Goal: Task Accomplishment & Management: Use online tool/utility

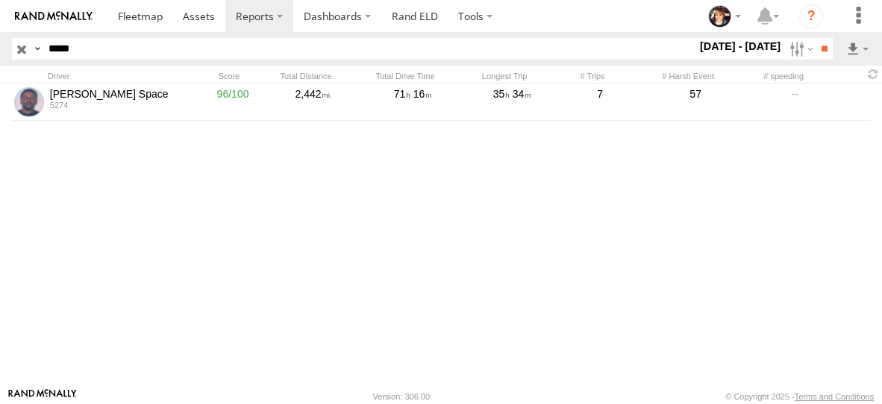
click at [25, 52] on input "button" at bounding box center [21, 49] width 19 height 22
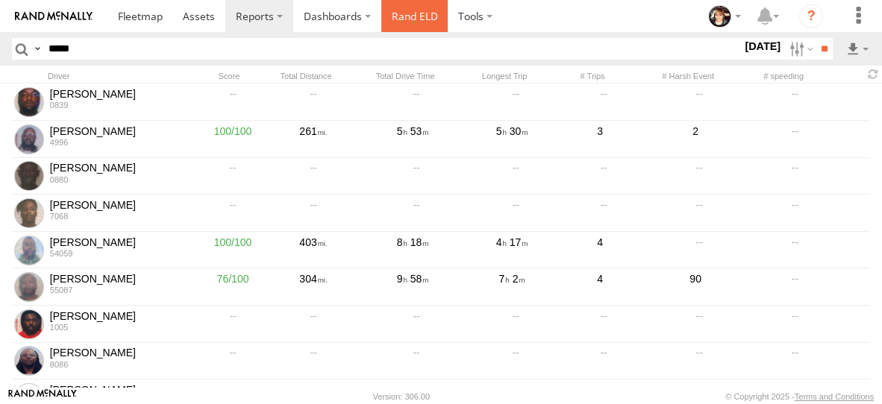
click at [423, 16] on link "Rand ELD" at bounding box center [414, 16] width 67 height 32
click at [746, 40] on label "22 Aug 25" at bounding box center [763, 46] width 42 height 16
click at [742, 46] on label "22 Aug 25" at bounding box center [763, 46] width 42 height 16
click at [0, 0] on label at bounding box center [0, 0] width 0 height 0
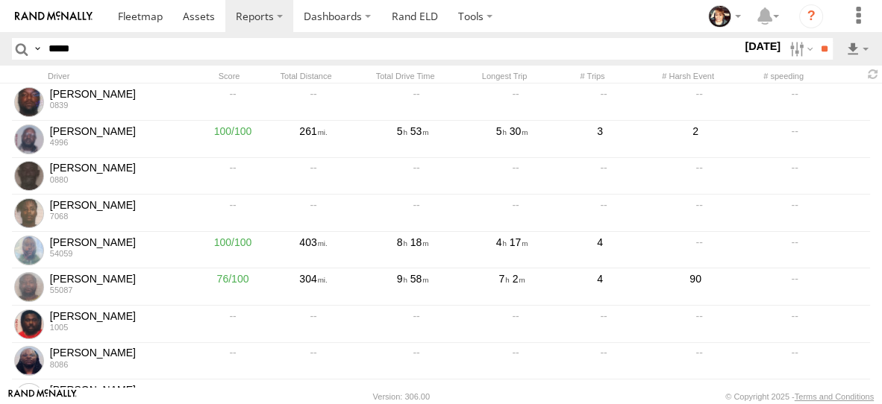
click at [0, 0] on label at bounding box center [0, 0] width 0 height 0
click at [822, 44] on input "**" at bounding box center [824, 49] width 17 height 22
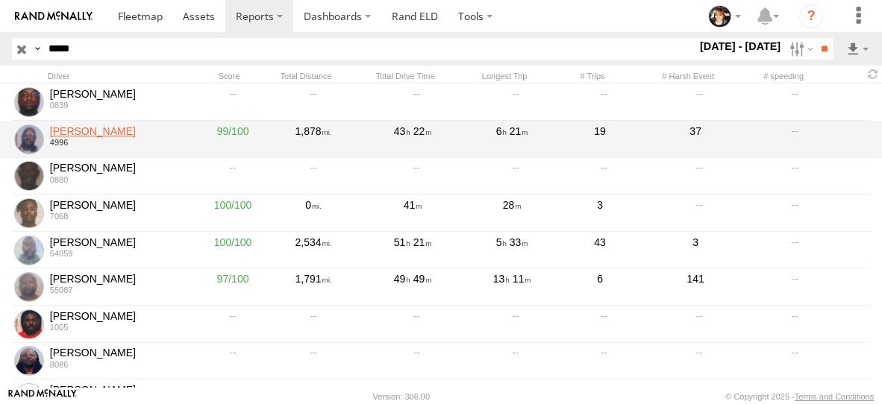
click at [72, 130] on link "Antonio Gripper" at bounding box center [118, 131] width 137 height 13
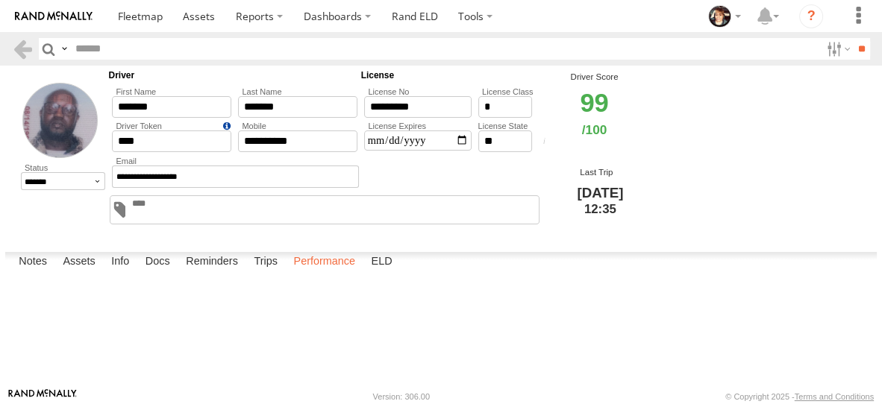
click at [337, 273] on label "Performance" at bounding box center [324, 262] width 77 height 21
click at [0, 0] on link at bounding box center [0, 0] width 0 height 0
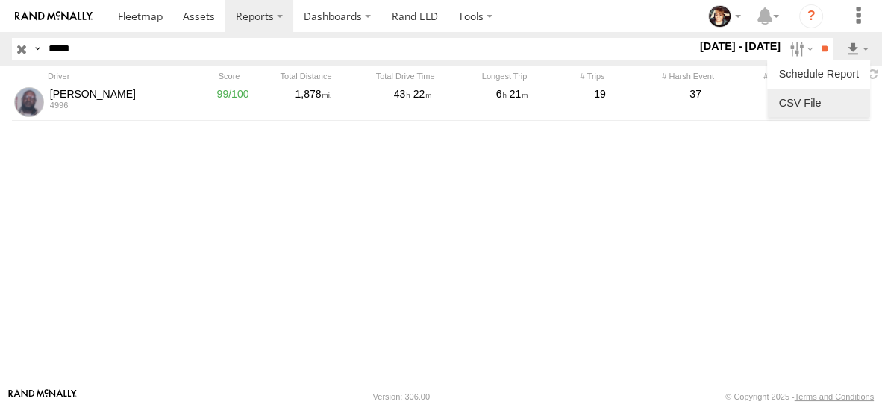
click at [807, 107] on link at bounding box center [818, 103] width 91 height 22
click at [16, 41] on input "button" at bounding box center [21, 49] width 19 height 22
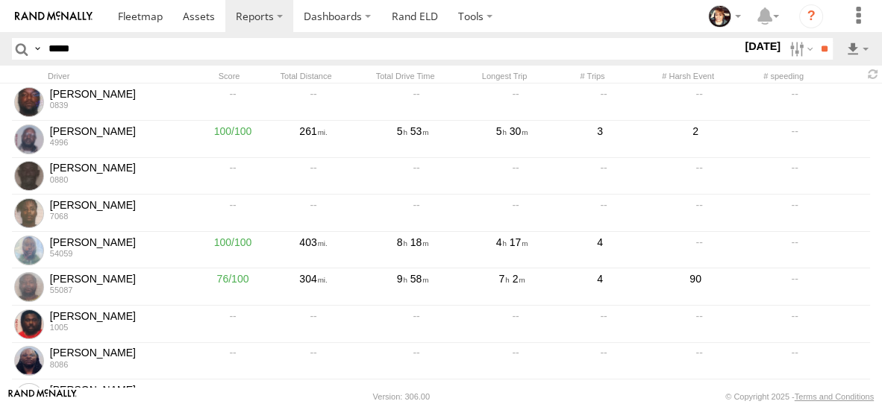
click at [742, 41] on label "[DATE]" at bounding box center [763, 46] width 42 height 16
click at [0, 0] on label at bounding box center [0, 0] width 0 height 0
click at [817, 48] on input "**" at bounding box center [824, 49] width 17 height 22
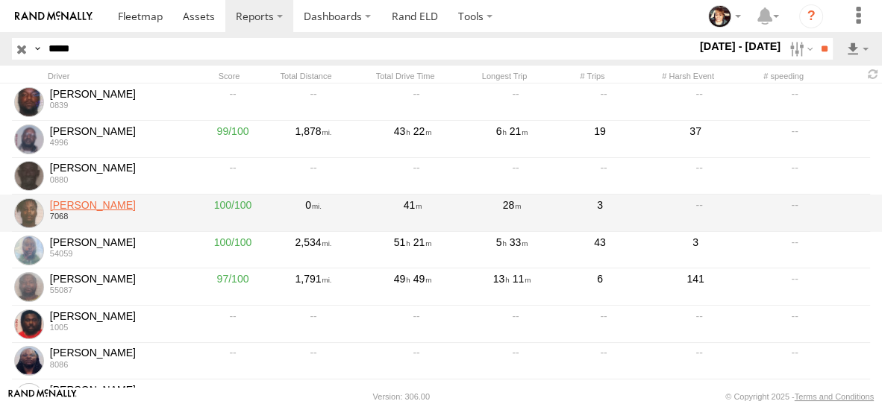
click at [88, 205] on link "[PERSON_NAME]" at bounding box center [118, 205] width 137 height 13
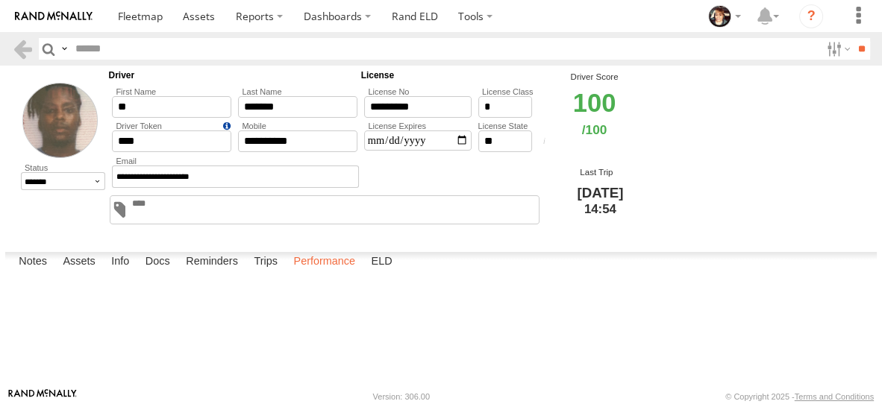
click at [316, 273] on label "Performance" at bounding box center [324, 262] width 77 height 21
click at [0, 0] on link at bounding box center [0, 0] width 0 height 0
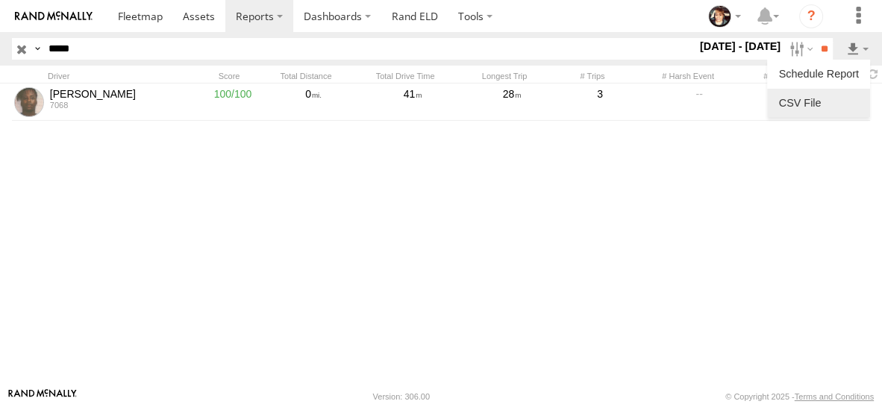
click at [806, 107] on link at bounding box center [818, 103] width 91 height 22
click at [23, 53] on input "button" at bounding box center [21, 49] width 19 height 22
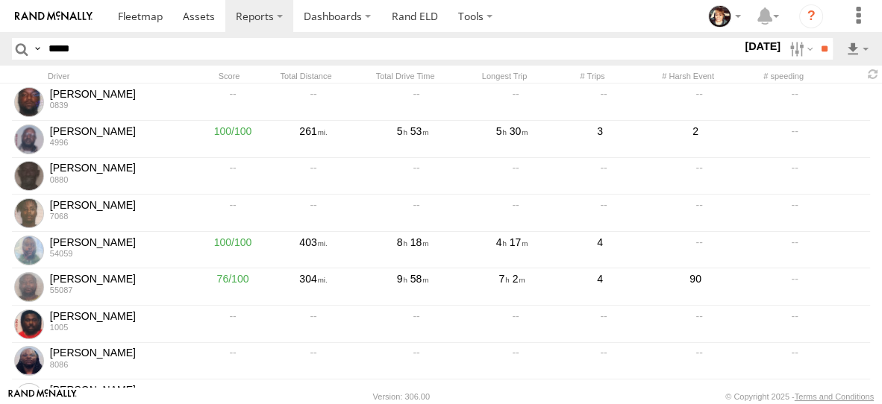
click at [742, 46] on label "22 Aug 25" at bounding box center [763, 46] width 42 height 16
click at [0, 0] on label at bounding box center [0, 0] width 0 height 0
click at [818, 52] on input "**" at bounding box center [824, 49] width 17 height 22
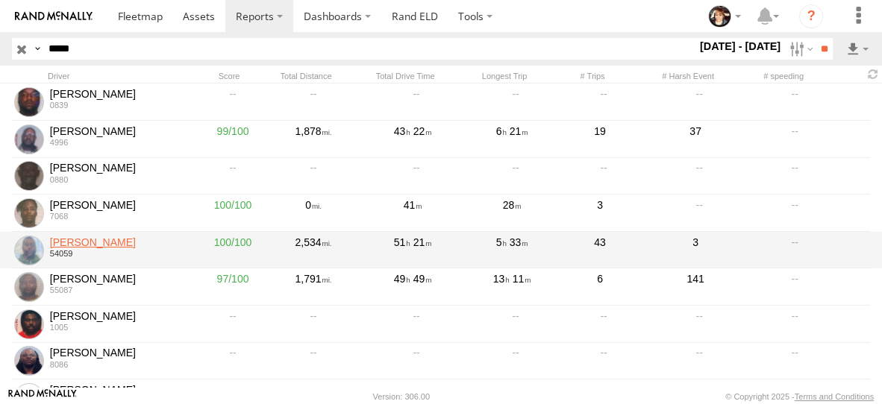
click at [88, 245] on link "[PERSON_NAME]" at bounding box center [118, 242] width 137 height 13
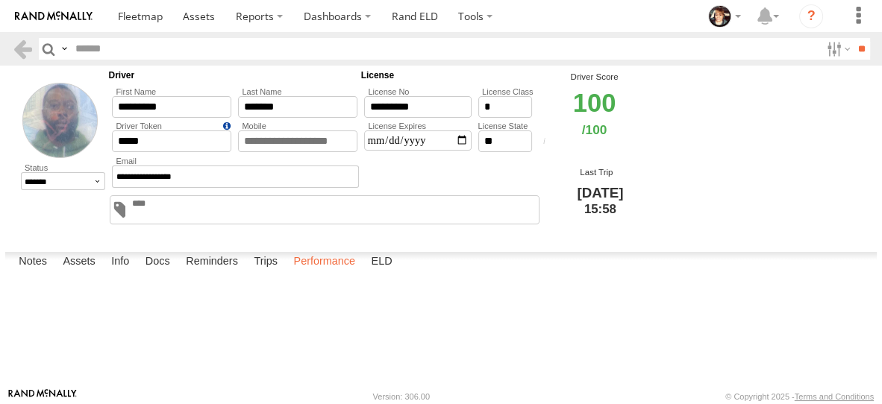
click at [337, 273] on label "Performance" at bounding box center [324, 262] width 77 height 21
click at [0, 0] on link at bounding box center [0, 0] width 0 height 0
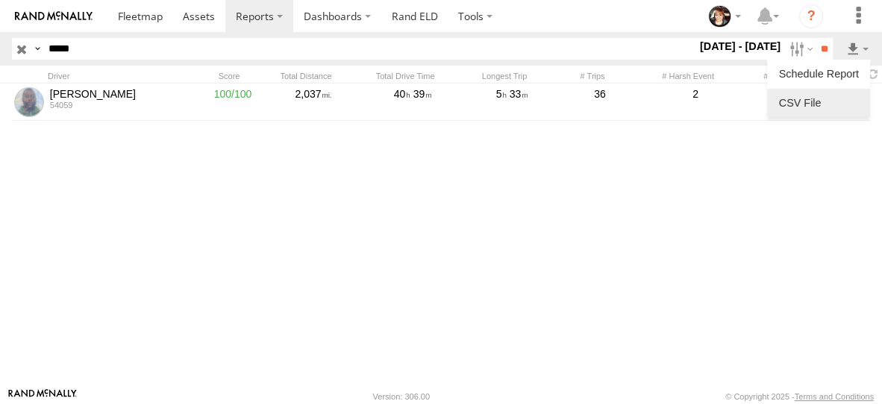
click at [816, 102] on link at bounding box center [818, 103] width 91 height 22
click at [27, 48] on input "button" at bounding box center [21, 49] width 19 height 22
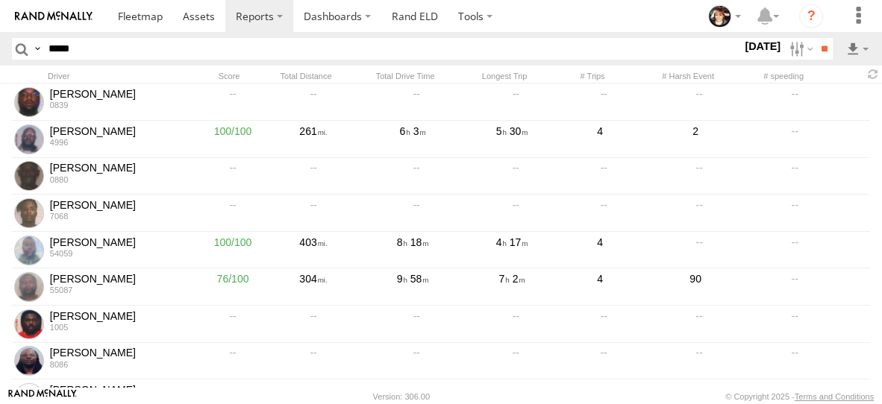
click at [754, 49] on label "[DATE]" at bounding box center [763, 46] width 42 height 16
click at [0, 0] on label at bounding box center [0, 0] width 0 height 0
click at [820, 50] on input "**" at bounding box center [824, 49] width 17 height 22
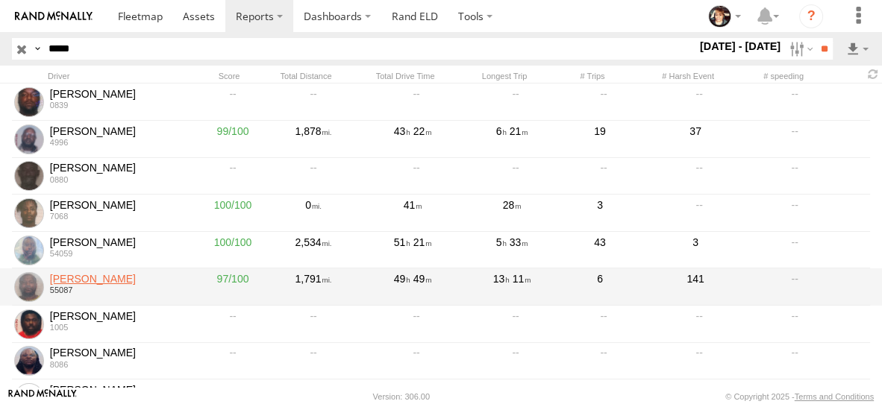
click at [93, 279] on link "[PERSON_NAME]" at bounding box center [118, 278] width 137 height 13
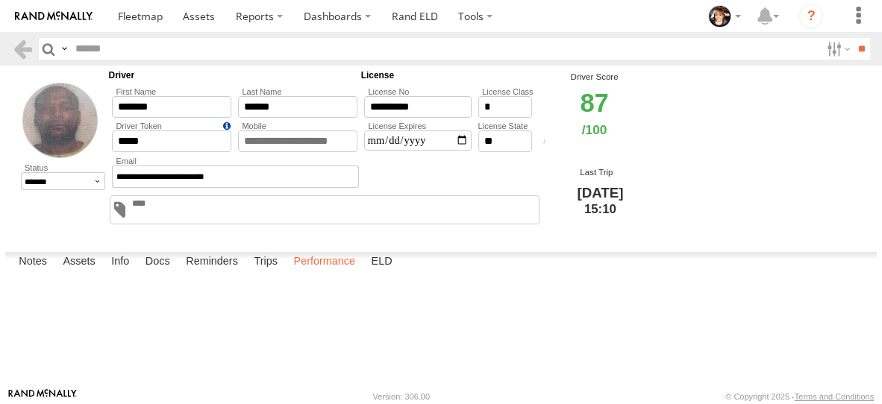
click at [330, 273] on label "Performance" at bounding box center [324, 262] width 77 height 21
click at [0, 0] on link at bounding box center [0, 0] width 0 height 0
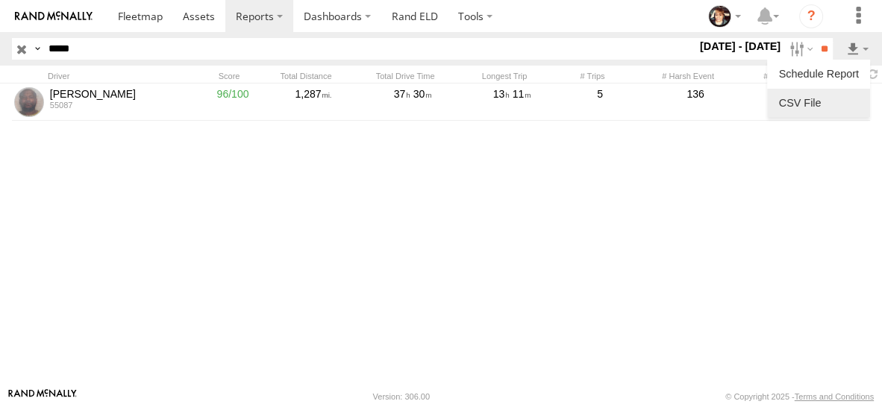
click at [807, 105] on link at bounding box center [818, 103] width 91 height 22
click at [25, 48] on input "button" at bounding box center [21, 49] width 19 height 22
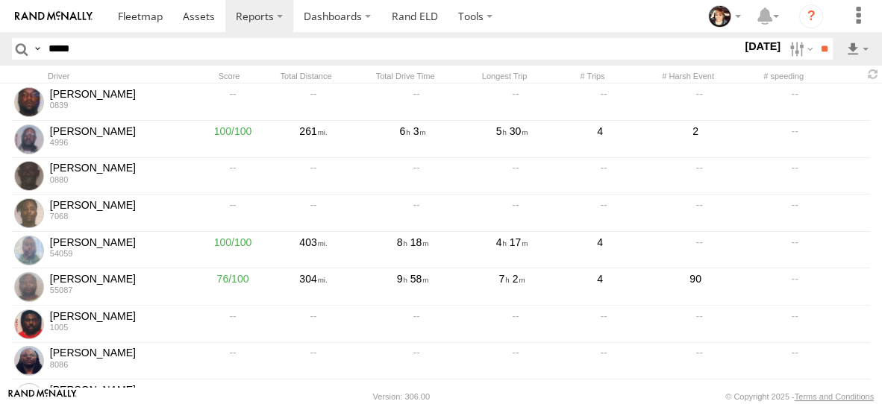
click at [749, 43] on label "[DATE]" at bounding box center [763, 46] width 42 height 16
click at [0, 0] on label at bounding box center [0, 0] width 0 height 0
click at [824, 49] on input "**" at bounding box center [824, 49] width 17 height 22
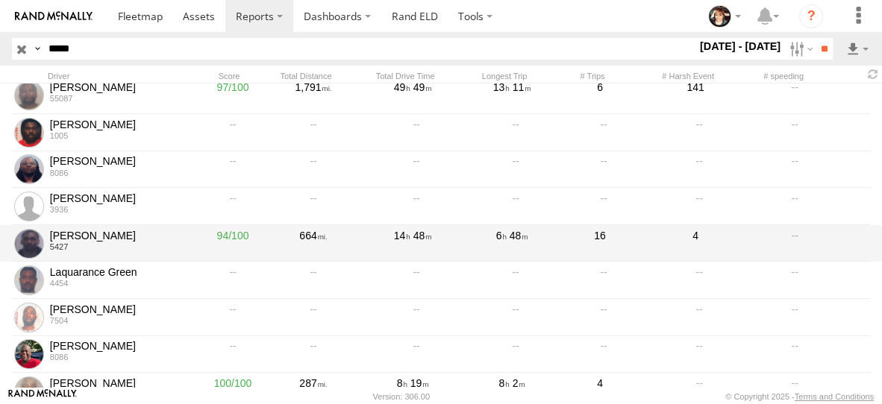
scroll to position [187, 0]
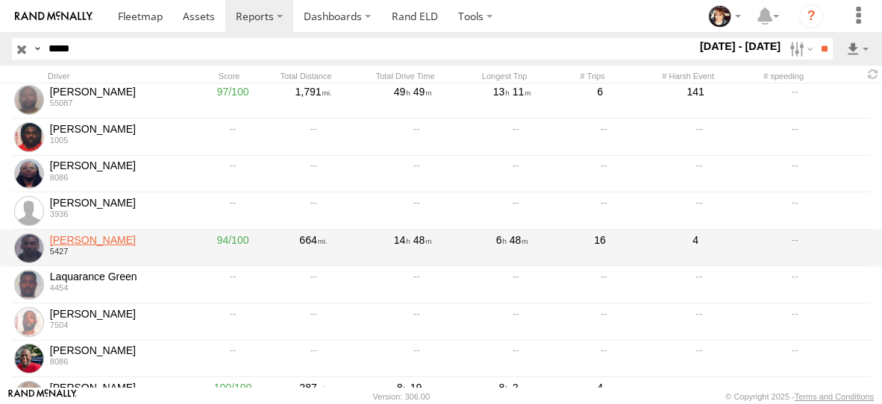
click at [69, 241] on link "Kevin Duncan" at bounding box center [118, 240] width 137 height 13
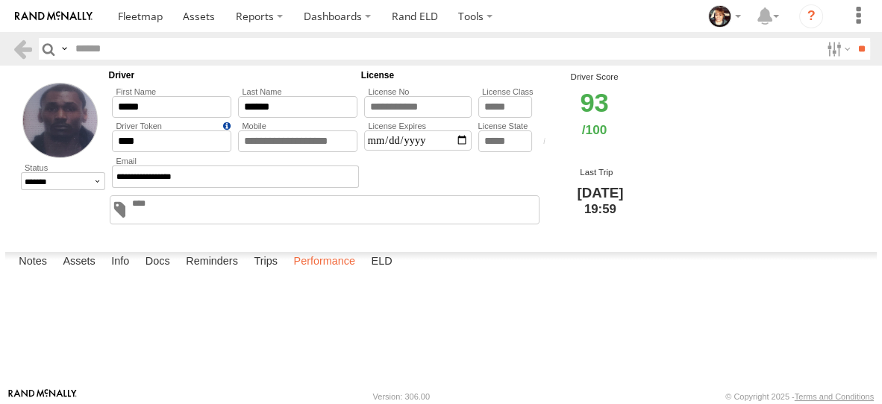
click at [337, 273] on label "Performance" at bounding box center [324, 262] width 77 height 21
click at [0, 0] on link at bounding box center [0, 0] width 0 height 0
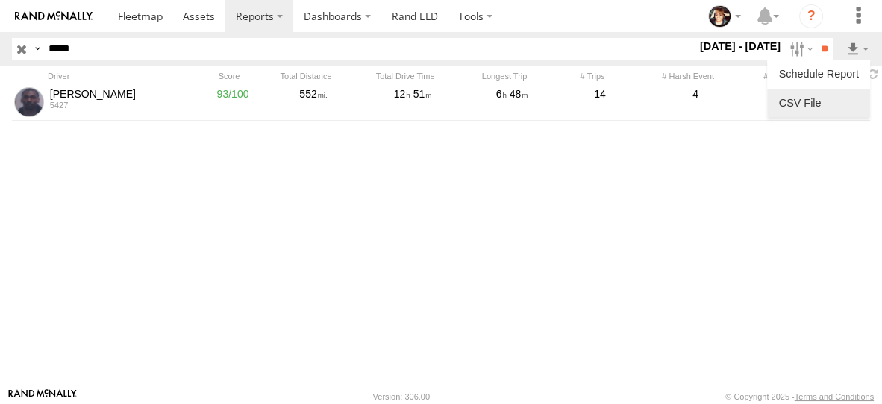
click at [828, 99] on link at bounding box center [818, 103] width 91 height 22
click at [25, 51] on input "button" at bounding box center [21, 49] width 19 height 22
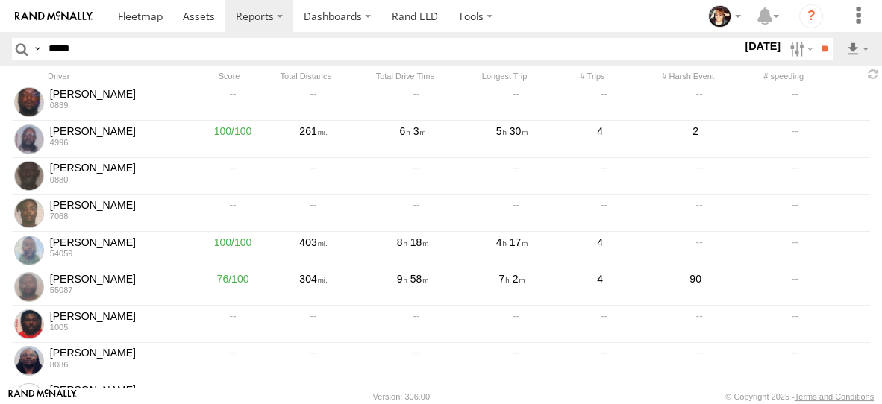
click at [749, 42] on label "[DATE]" at bounding box center [763, 46] width 42 height 16
click at [0, 0] on label at bounding box center [0, 0] width 0 height 0
click at [820, 46] on input "**" at bounding box center [824, 49] width 17 height 22
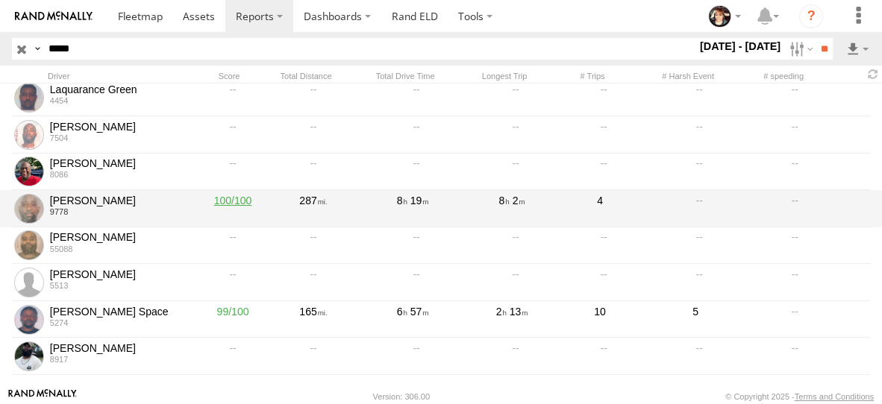
scroll to position [390, 0]
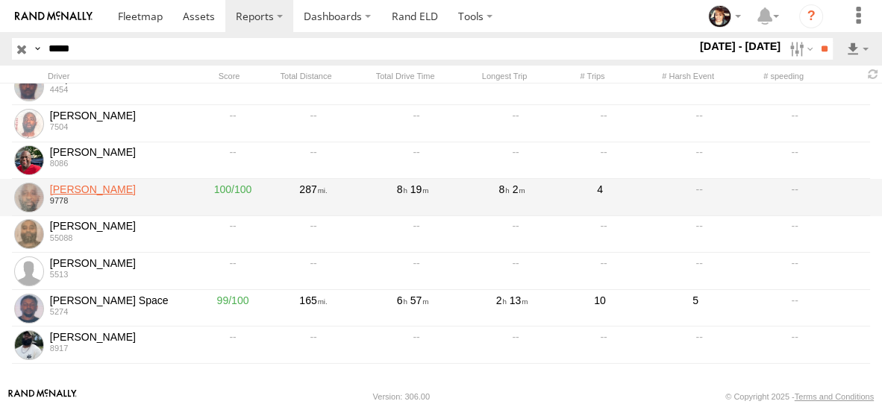
click at [83, 187] on link "Richard Robinson" at bounding box center [118, 189] width 137 height 13
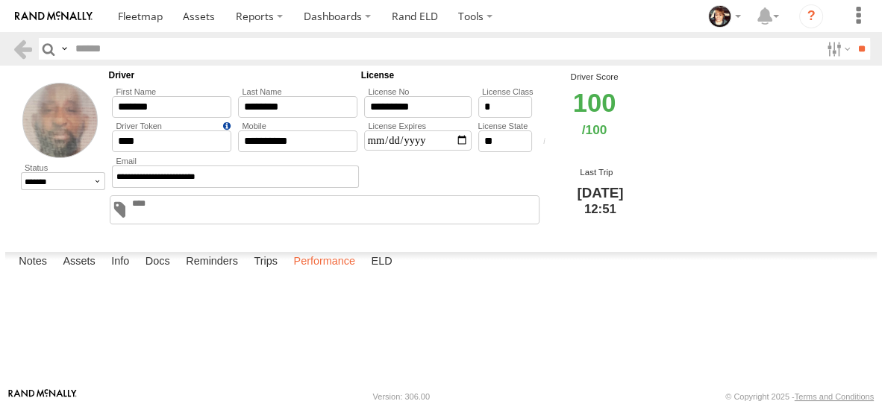
click at [334, 273] on label "Performance" at bounding box center [324, 262] width 77 height 21
click at [0, 0] on link at bounding box center [0, 0] width 0 height 0
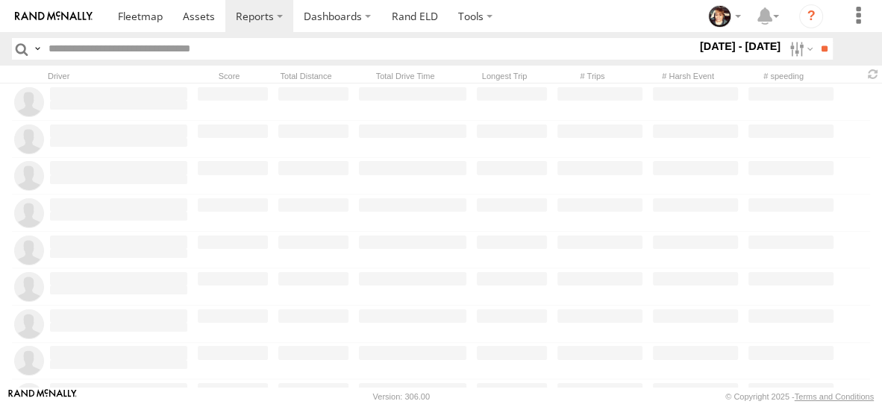
type input "*****"
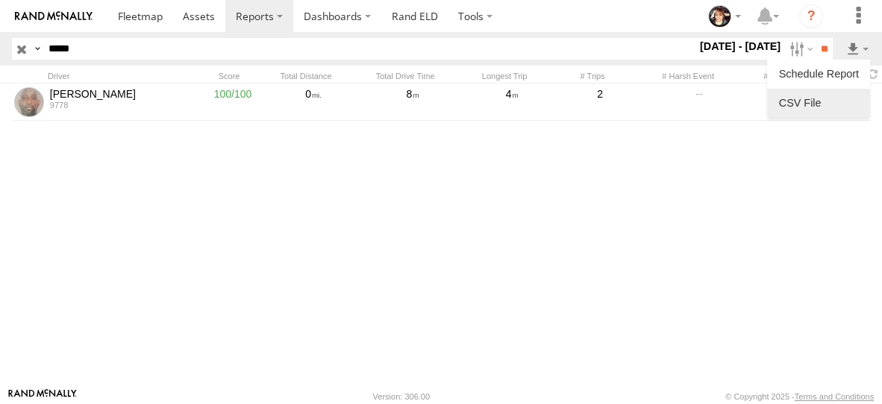
click at [807, 107] on link at bounding box center [818, 103] width 91 height 22
click at [22, 46] on input "button" at bounding box center [21, 49] width 19 height 22
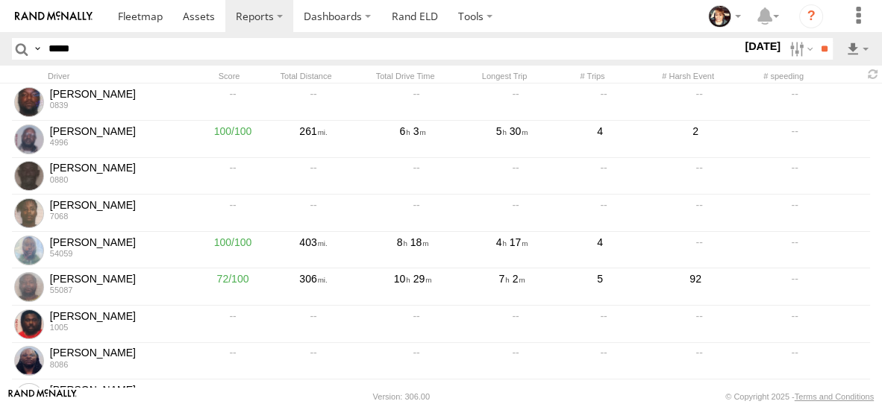
click at [757, 46] on label "22 Aug 25" at bounding box center [763, 46] width 42 height 16
click at [0, 0] on label at bounding box center [0, 0] width 0 height 0
click at [820, 50] on input "**" at bounding box center [824, 49] width 17 height 22
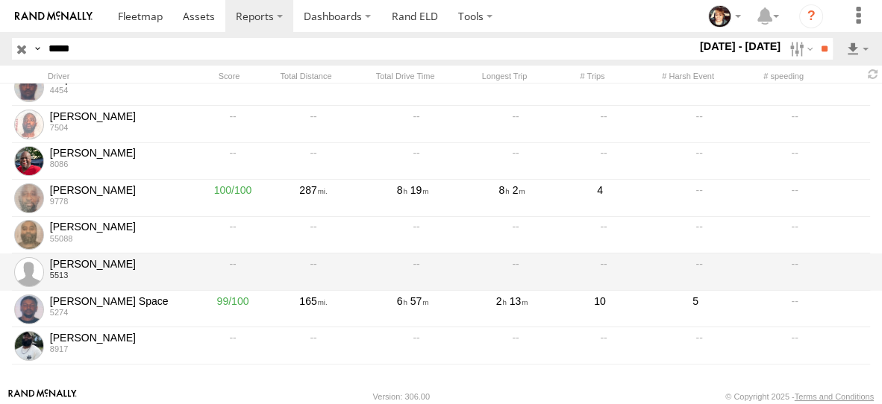
scroll to position [390, 0]
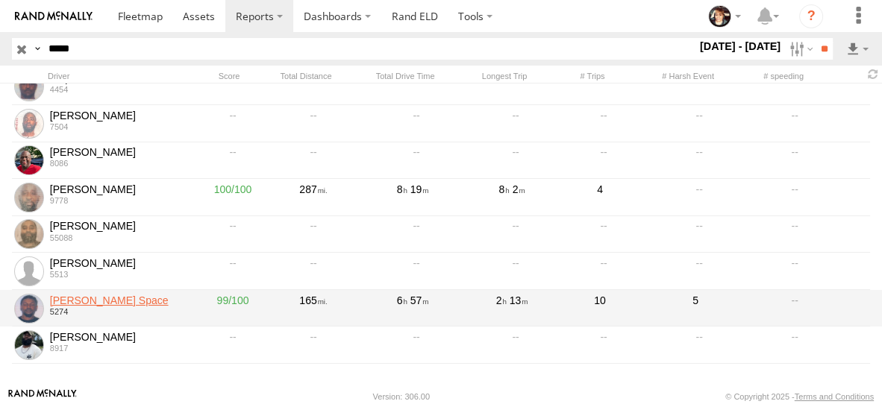
click at [62, 294] on link "Tyron Space" at bounding box center [118, 300] width 137 height 13
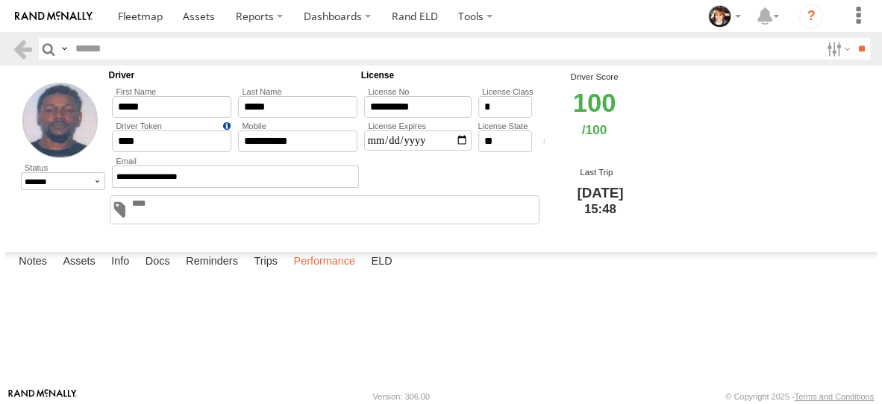
click at [331, 273] on label "Performance" at bounding box center [324, 262] width 77 height 21
click at [0, 0] on link at bounding box center [0, 0] width 0 height 0
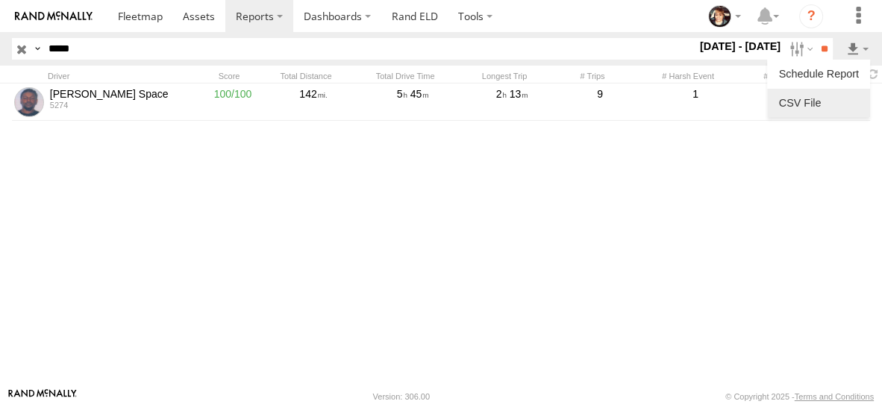
click at [819, 102] on link at bounding box center [818, 103] width 91 height 22
